Goal: Information Seeking & Learning: Check status

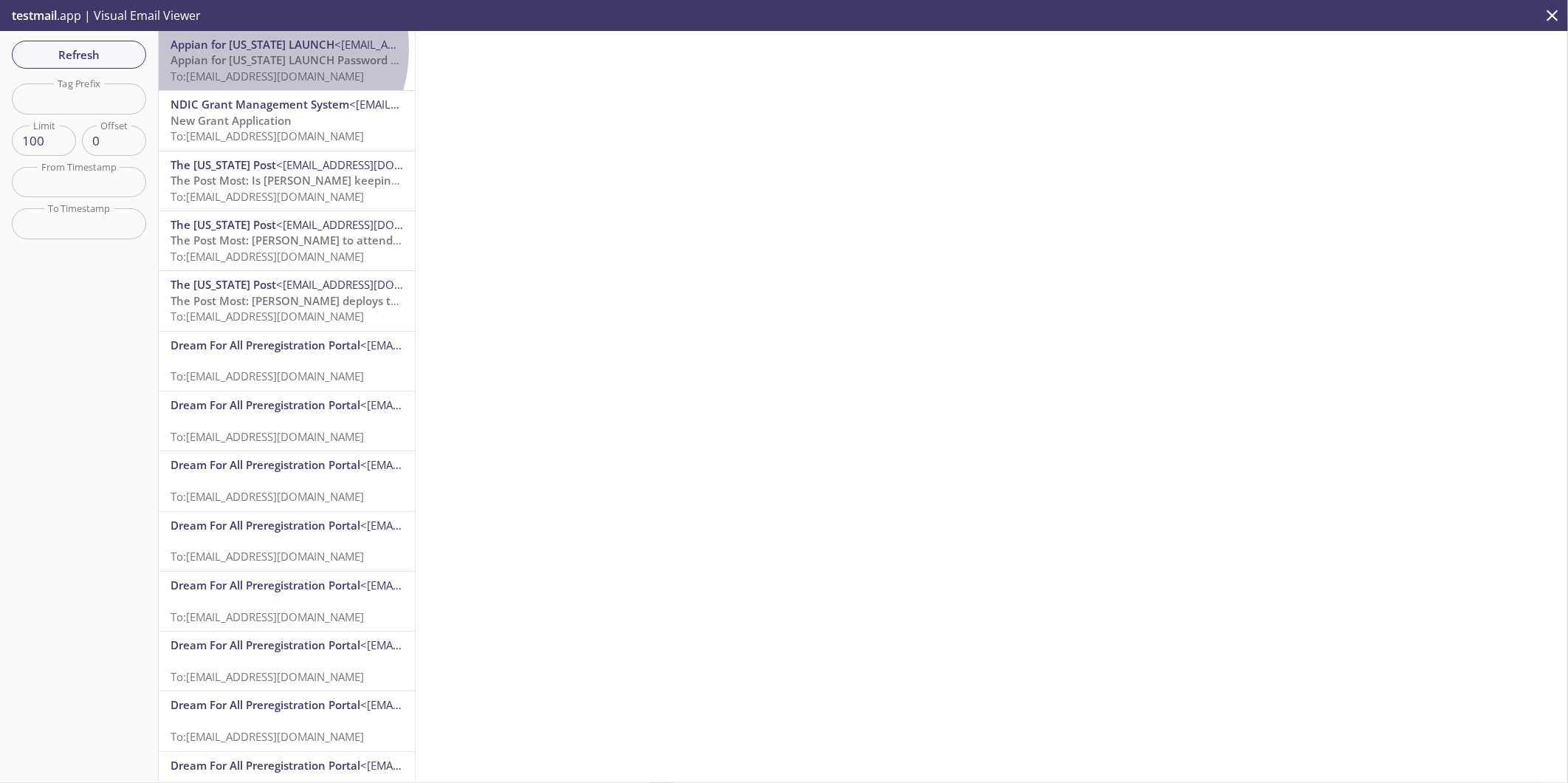
click at [255, 49] on span "Appian for [US_STATE] LAUNCH" at bounding box center [252, 45] width 164 height 15
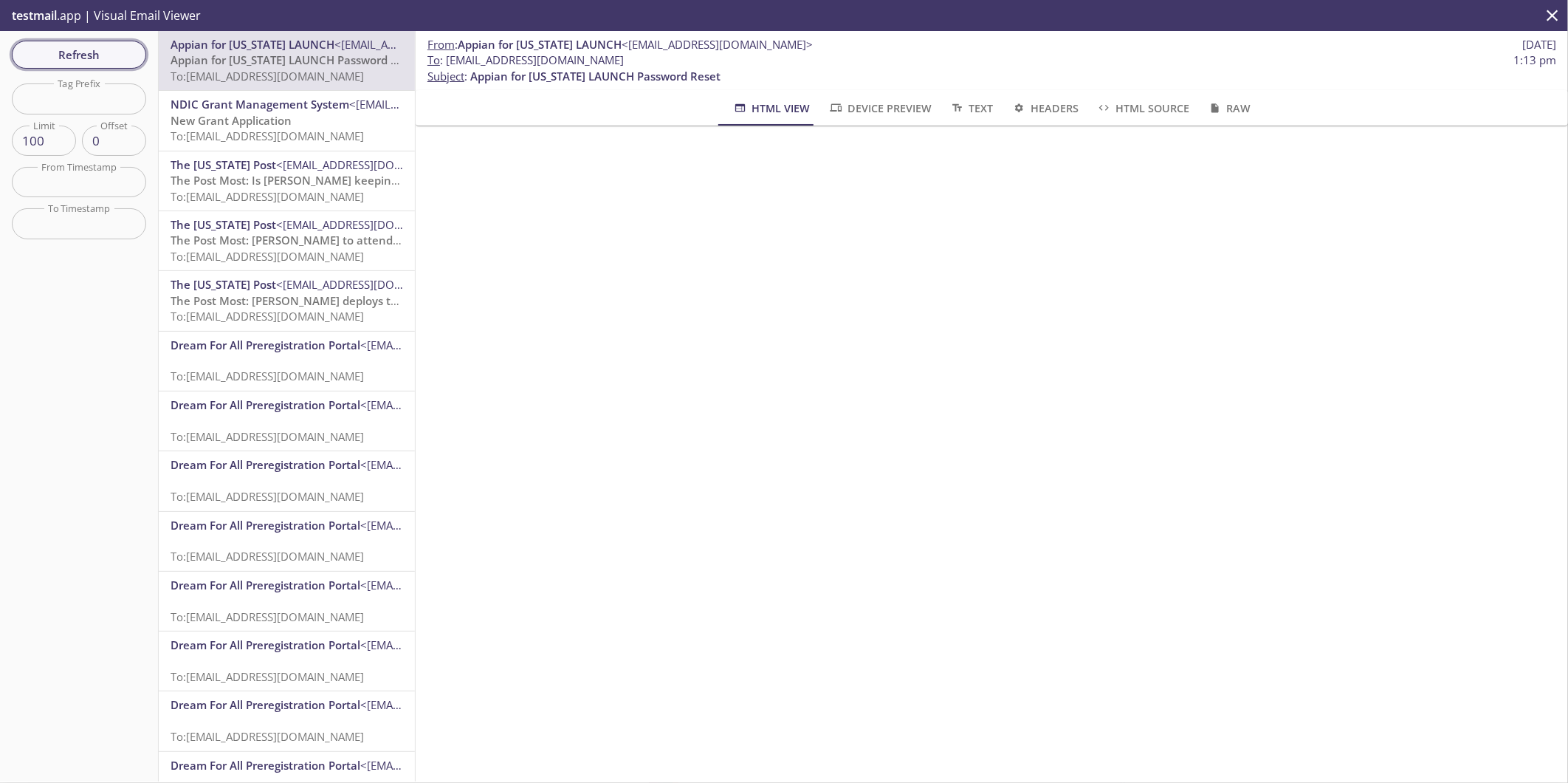
click at [87, 64] on button "Refresh" at bounding box center [79, 55] width 134 height 28
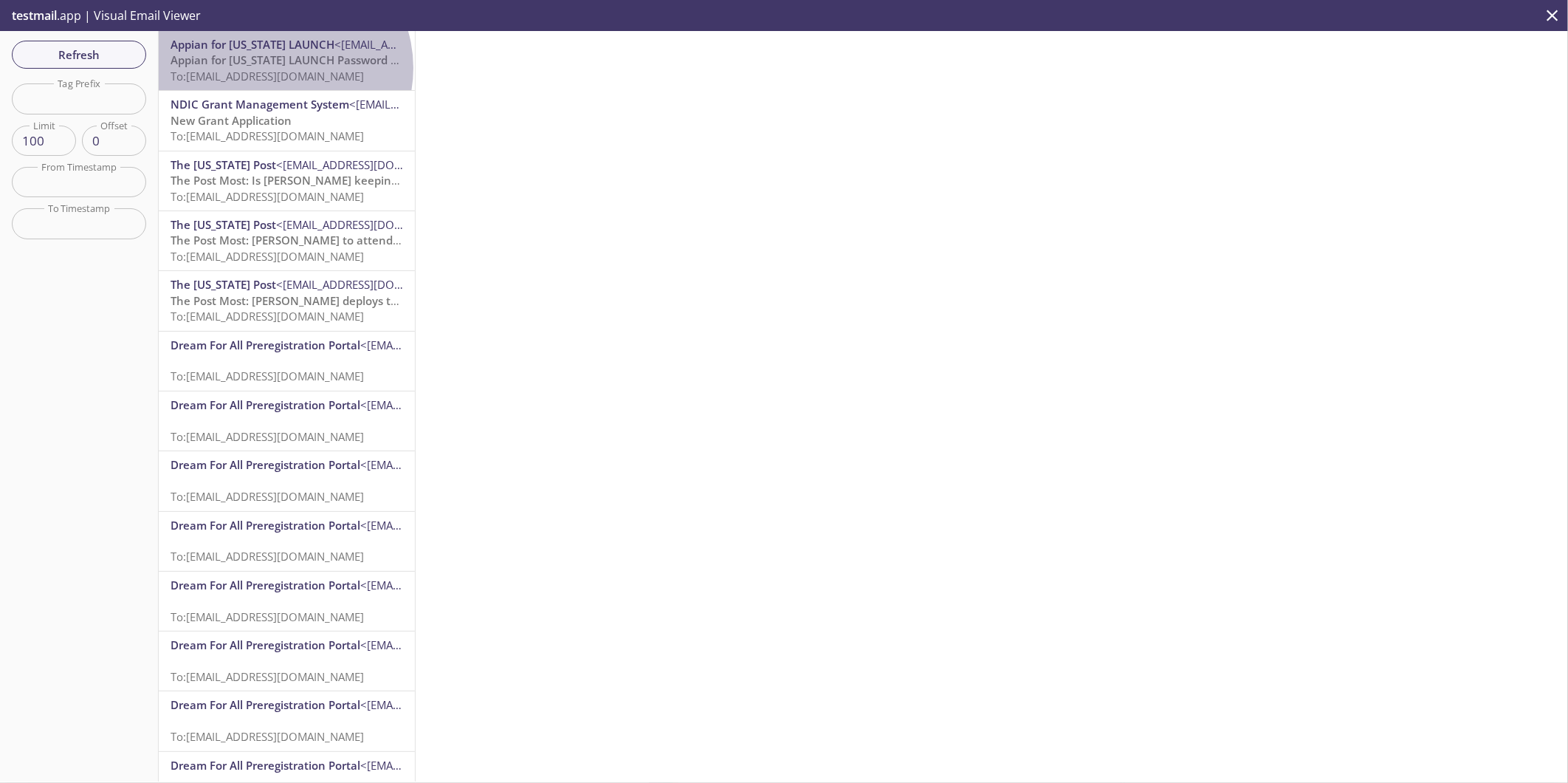
click at [282, 69] on span "To: [EMAIL_ADDRESS][DOMAIN_NAME]" at bounding box center [267, 76] width 193 height 15
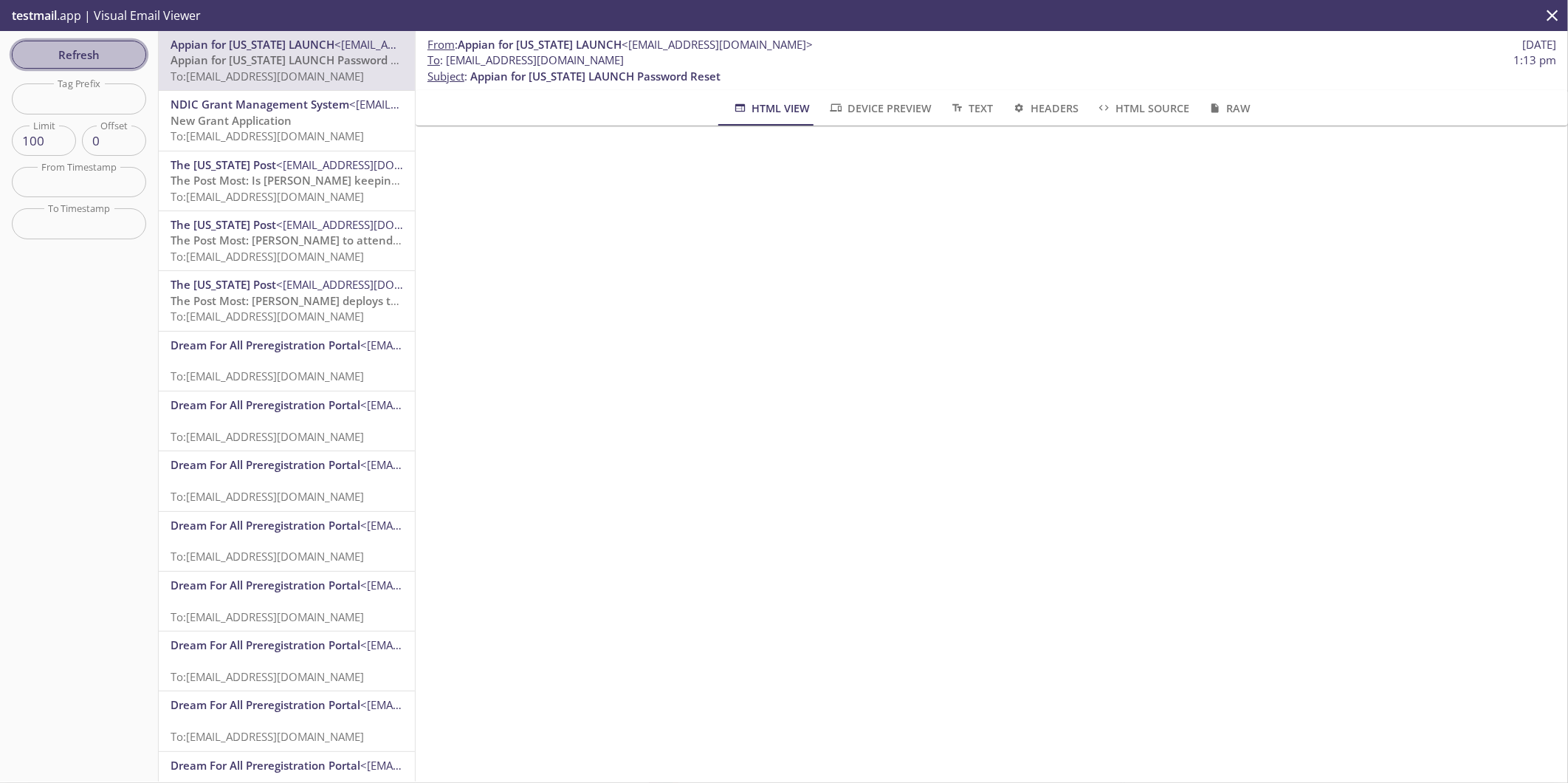
click at [57, 52] on span "Refresh" at bounding box center [79, 55] width 111 height 19
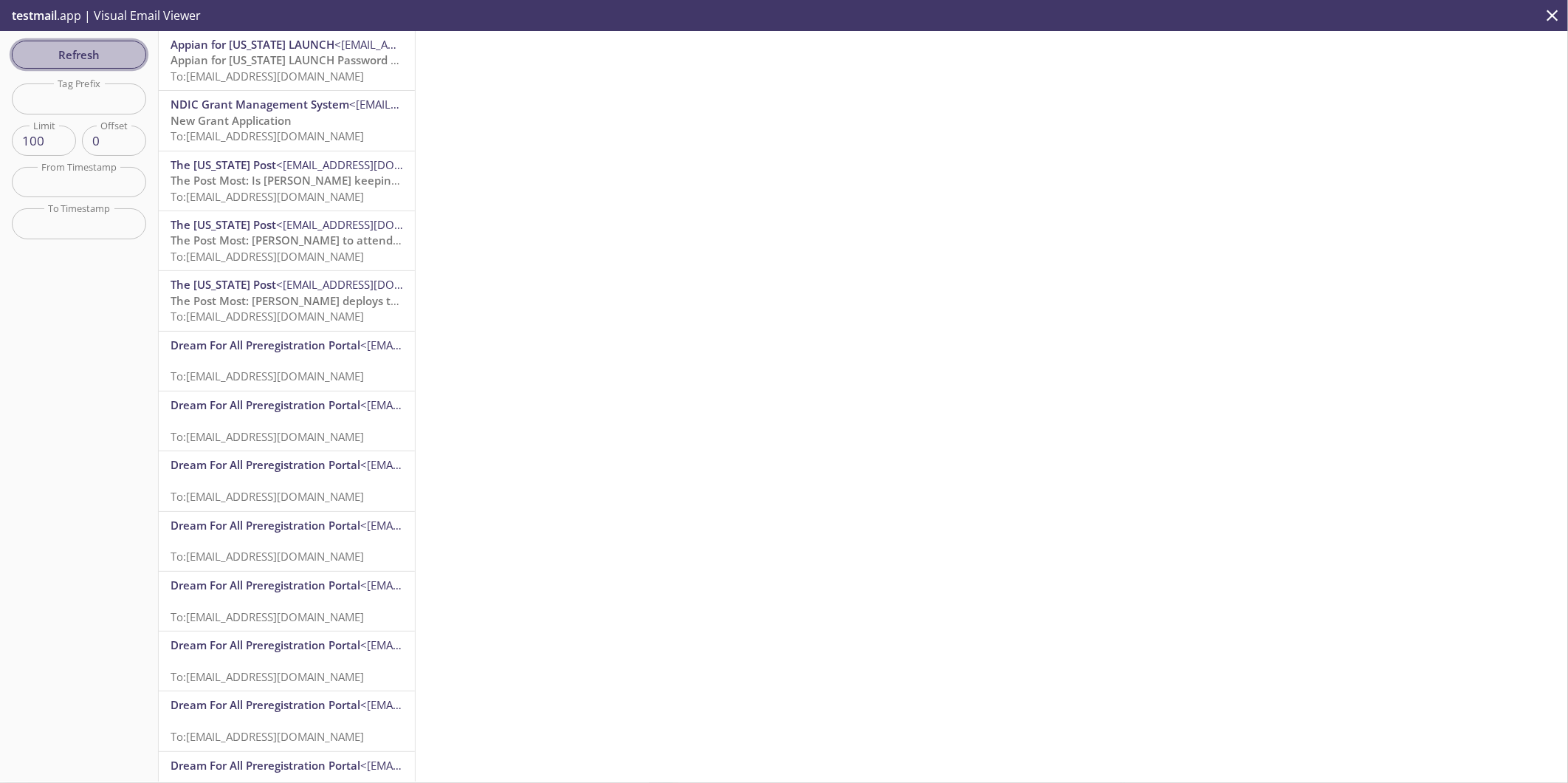
click at [92, 53] on span "Refresh" at bounding box center [79, 55] width 111 height 19
click at [202, 77] on span "To: [EMAIL_ADDRESS][DOMAIN_NAME]" at bounding box center [267, 76] width 193 height 15
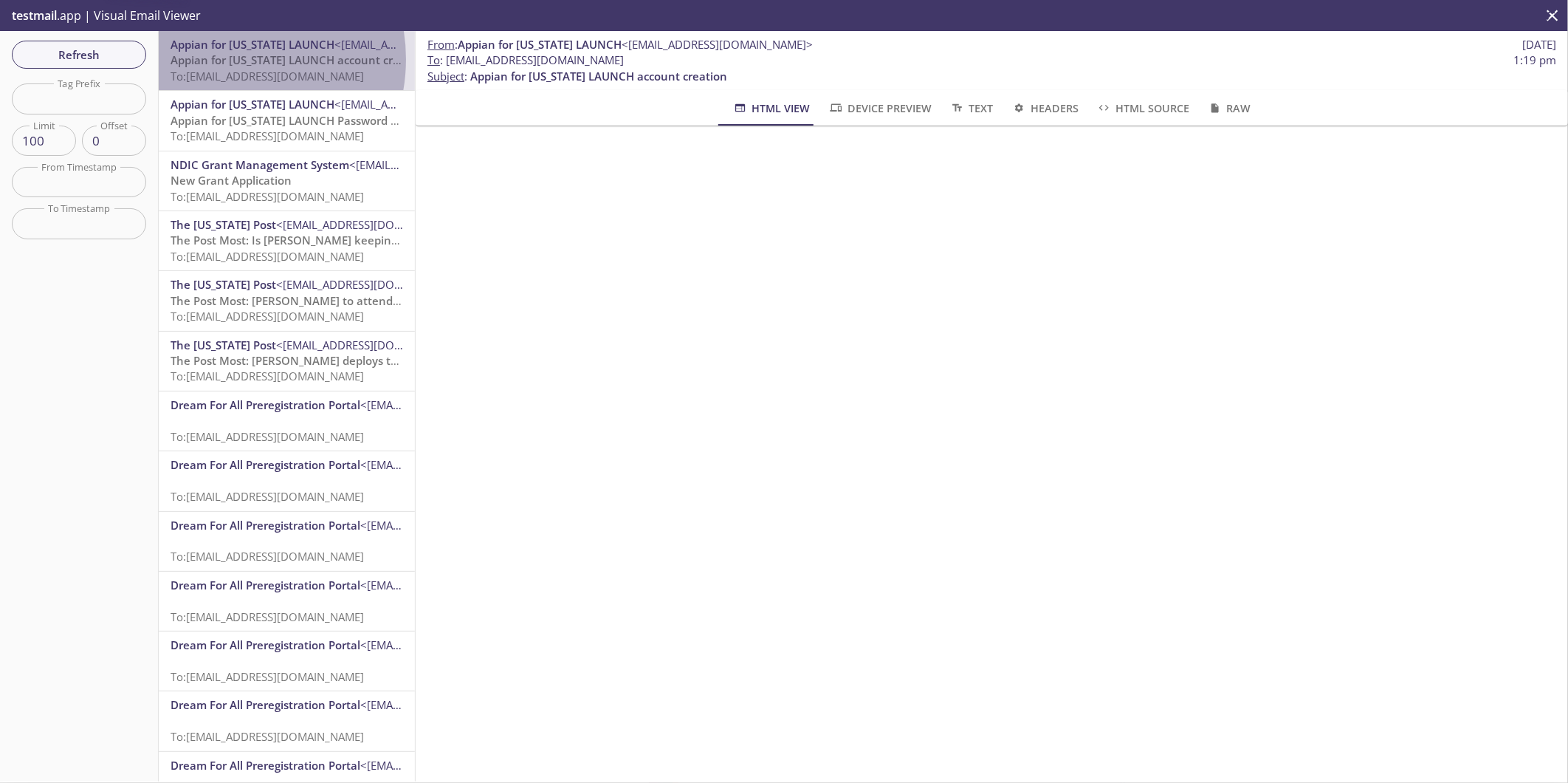
click at [224, 59] on span "Appian for [US_STATE] LAUNCH account creation" at bounding box center [299, 60] width 257 height 15
